Goal: Check status: Check status

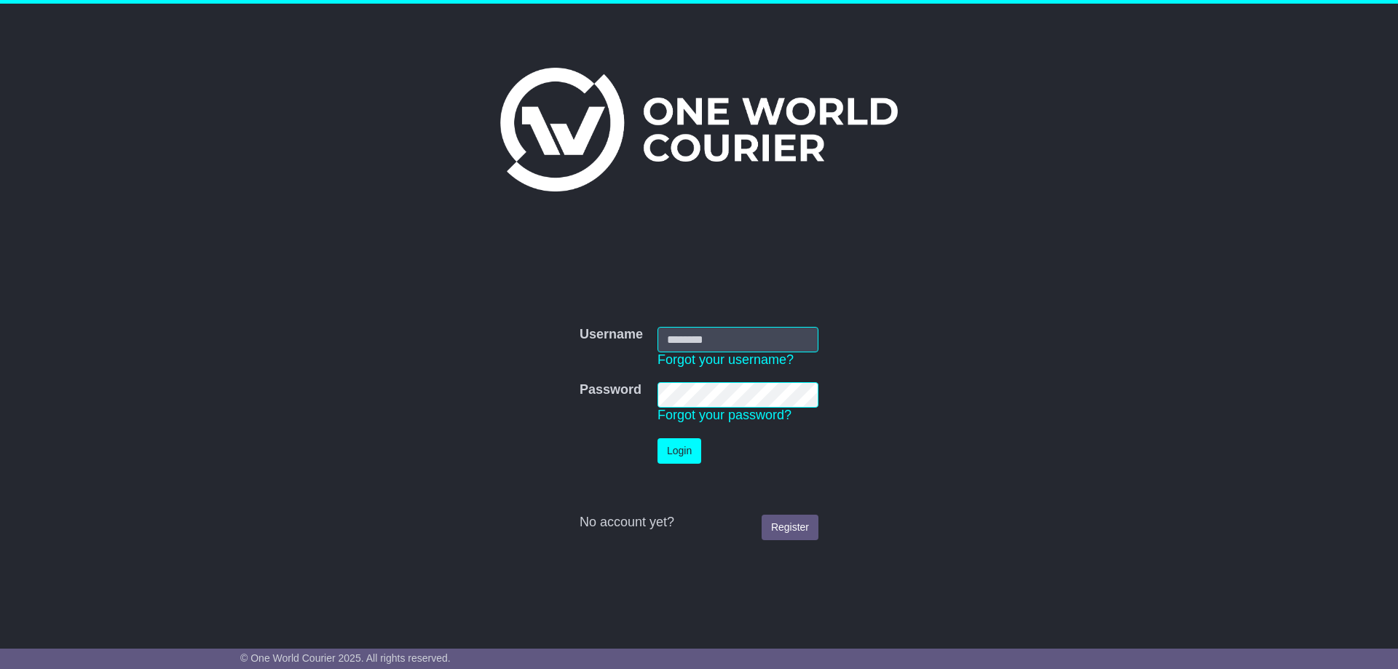
type input "**********"
click at [683, 442] on button "Login" at bounding box center [680, 450] width 44 height 25
